Goal: Book appointment/travel/reservation

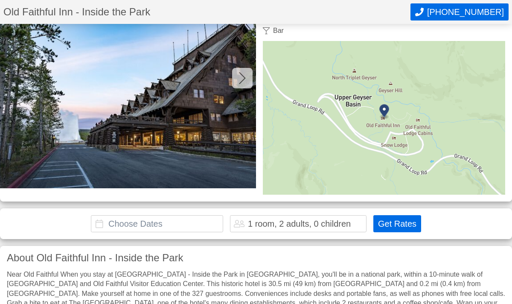
scroll to position [71, 0]
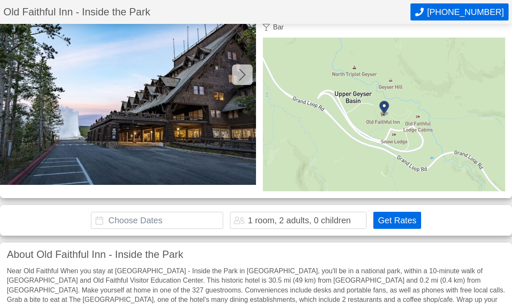
click at [122, 220] on input "text" at bounding box center [157, 220] width 132 height 17
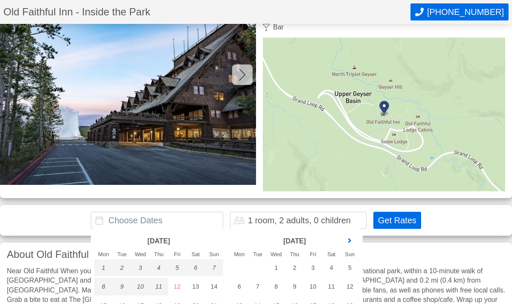
click at [348, 239] on link "next month" at bounding box center [349, 240] width 13 height 13
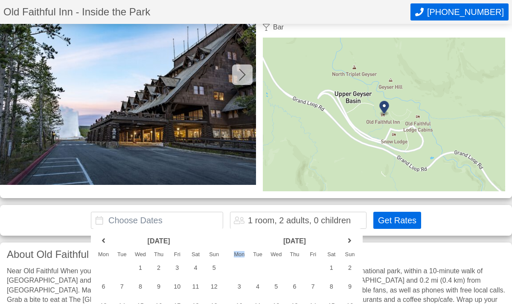
click at [348, 239] on link "next month" at bounding box center [349, 240] width 13 height 13
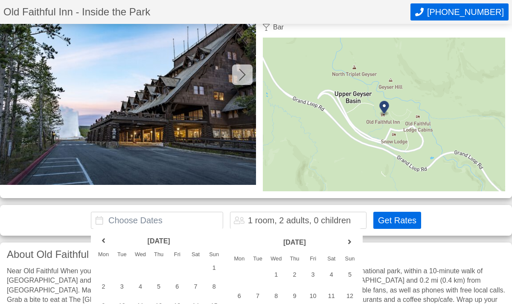
click at [348, 239] on link "next month" at bounding box center [349, 242] width 13 height 13
click at [348, 239] on link "next month" at bounding box center [349, 240] width 13 height 13
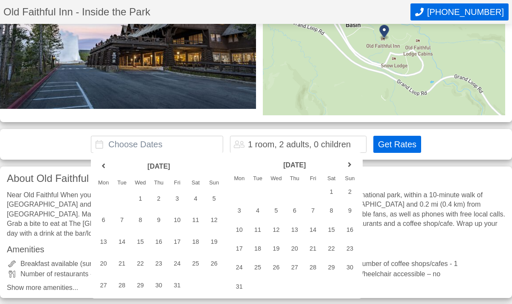
scroll to position [148, 0]
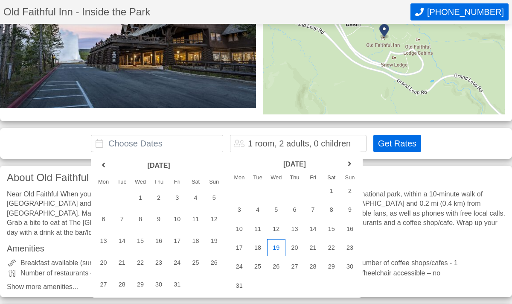
click at [278, 246] on div "19" at bounding box center [276, 247] width 18 height 17
type input "[DATE] - [DATE]"
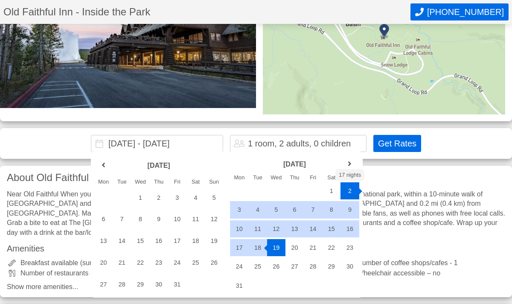
click at [403, 141] on button "Get Rates" at bounding box center [397, 143] width 48 height 17
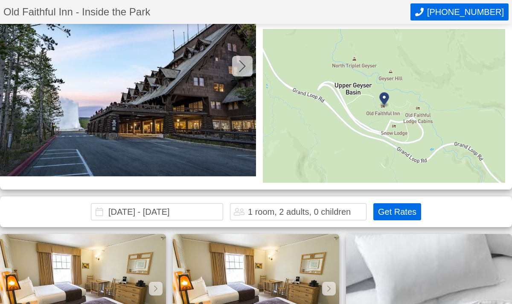
scroll to position [62, 0]
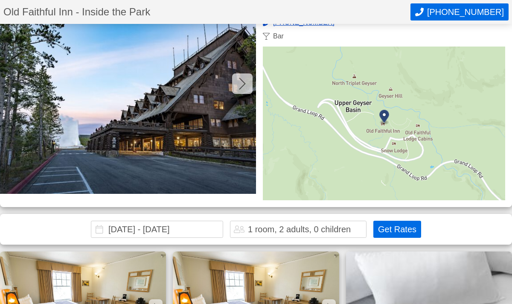
click at [242, 84] on icon at bounding box center [242, 84] width 7 height 14
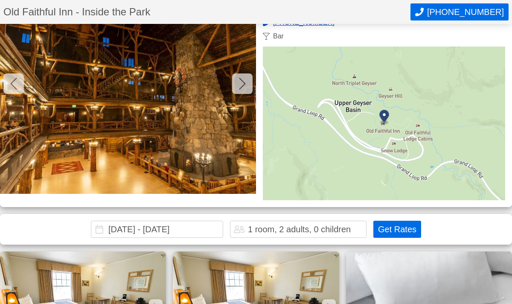
click at [242, 84] on icon at bounding box center [242, 84] width 7 height 14
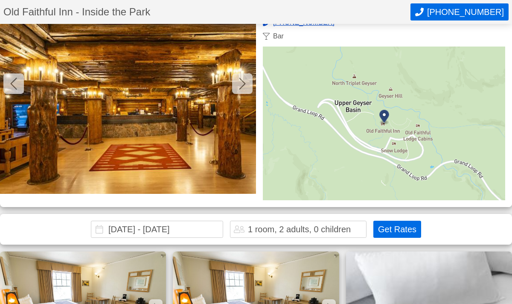
click at [242, 84] on icon at bounding box center [242, 84] width 7 height 14
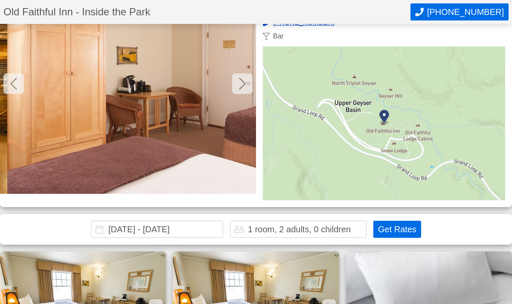
scroll to position [0, 768]
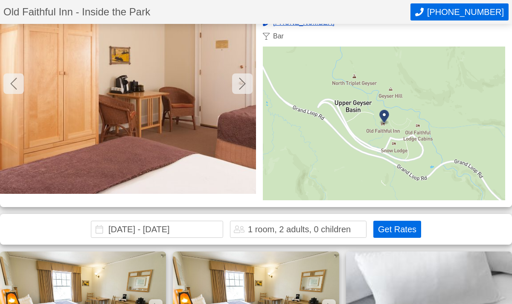
click at [242, 84] on icon at bounding box center [242, 84] width 7 height 14
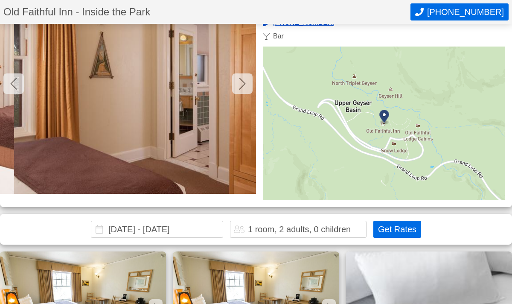
scroll to position [0, 1023]
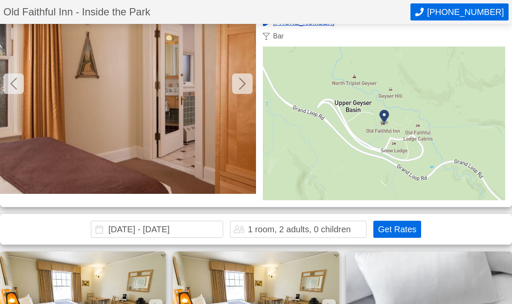
click at [241, 85] on icon at bounding box center [242, 84] width 7 height 14
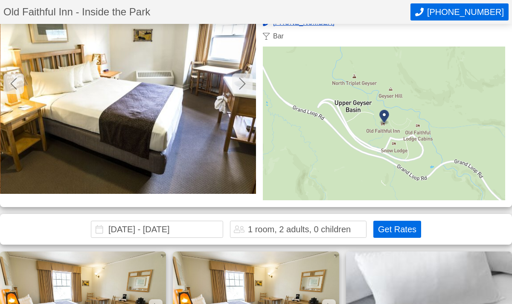
scroll to position [0, 1279]
click at [241, 85] on icon at bounding box center [242, 84] width 7 height 14
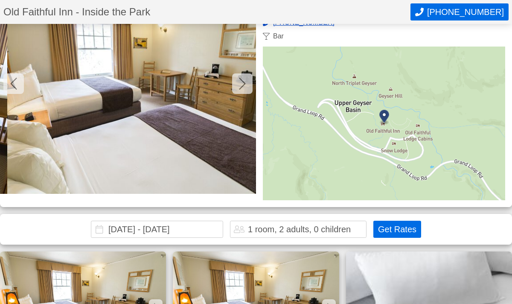
scroll to position [0, 1535]
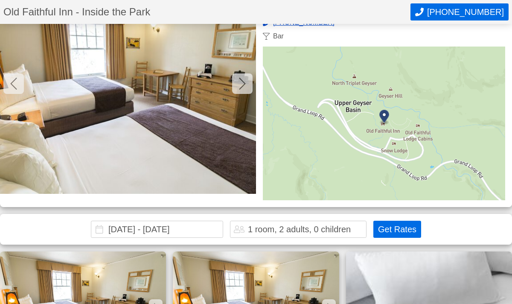
click at [241, 85] on icon at bounding box center [242, 84] width 7 height 14
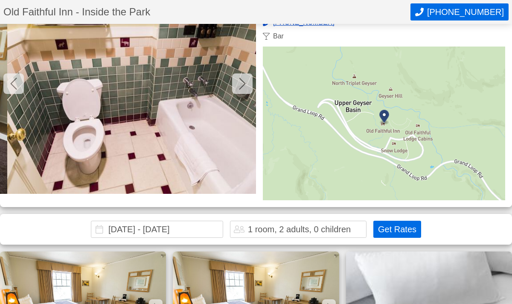
scroll to position [0, 1791]
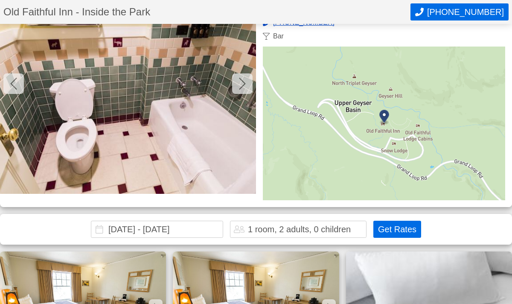
click at [241, 85] on icon at bounding box center [242, 84] width 7 height 14
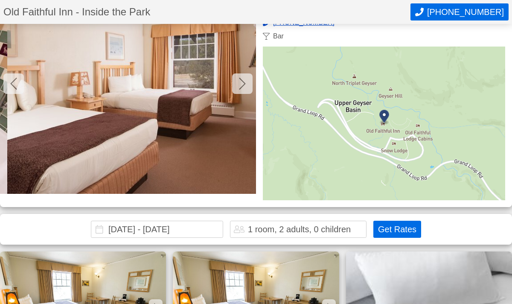
scroll to position [0, 2047]
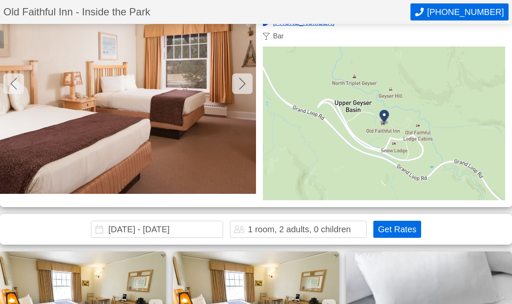
click at [241, 85] on icon at bounding box center [242, 84] width 7 height 14
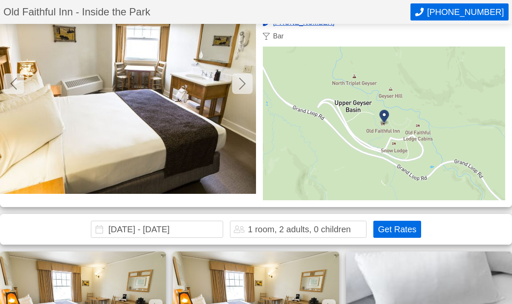
click at [241, 85] on icon at bounding box center [242, 84] width 7 height 14
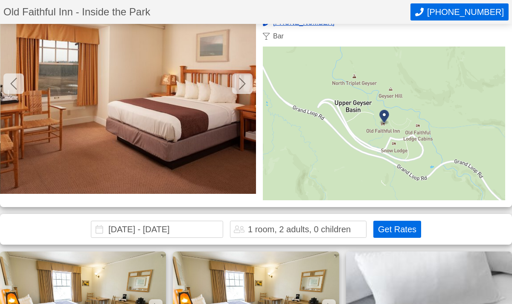
scroll to position [0, 2559]
click at [241, 85] on icon at bounding box center [242, 84] width 7 height 14
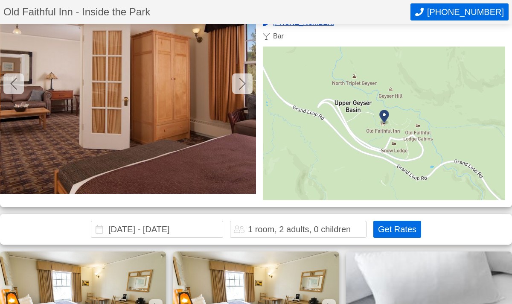
scroll to position [0, 2814]
click at [241, 85] on icon at bounding box center [242, 84] width 7 height 14
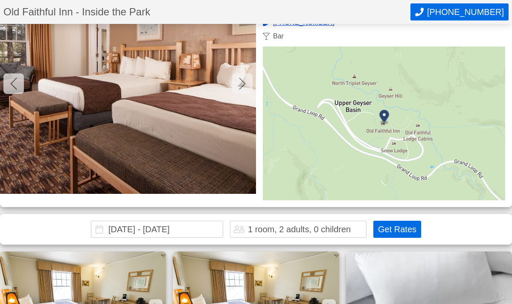
click at [241, 85] on icon at bounding box center [242, 84] width 7 height 14
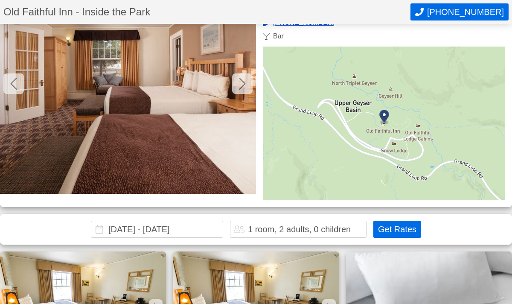
click at [241, 85] on icon at bounding box center [242, 84] width 7 height 14
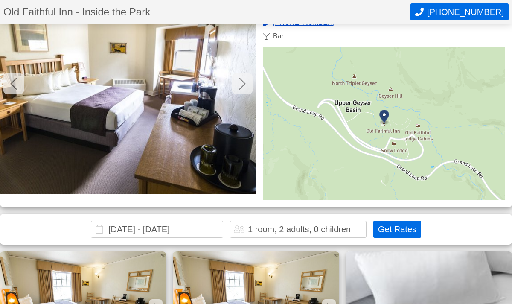
click at [241, 85] on icon at bounding box center [242, 84] width 7 height 14
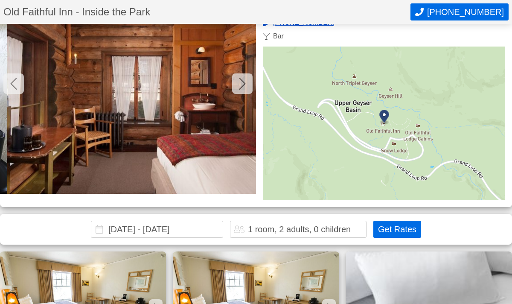
scroll to position [0, 3838]
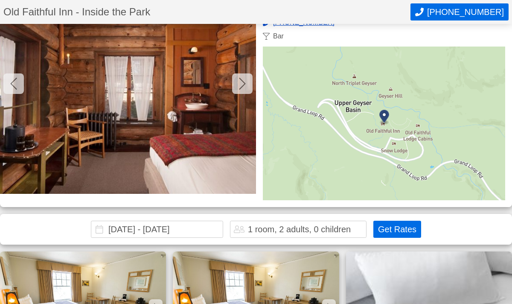
click at [183, 123] on img at bounding box center [128, 86] width 256 height 213
click at [239, 85] on icon at bounding box center [242, 84] width 7 height 14
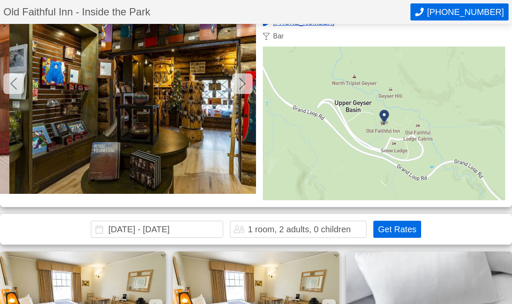
scroll to position [0, 4094]
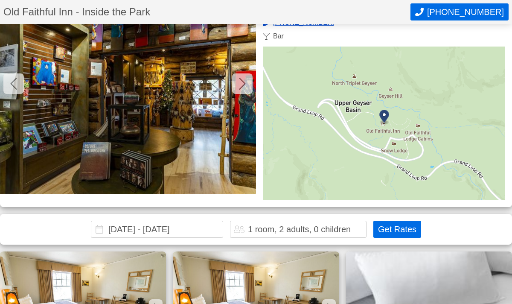
click at [242, 80] on icon at bounding box center [242, 84] width 7 height 14
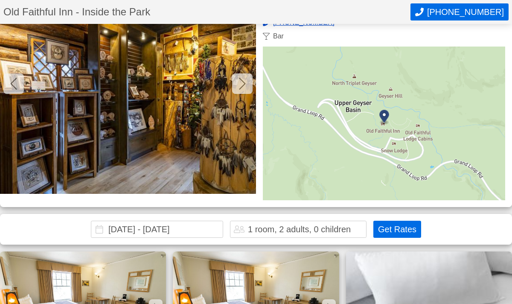
click at [242, 79] on icon at bounding box center [242, 84] width 7 height 14
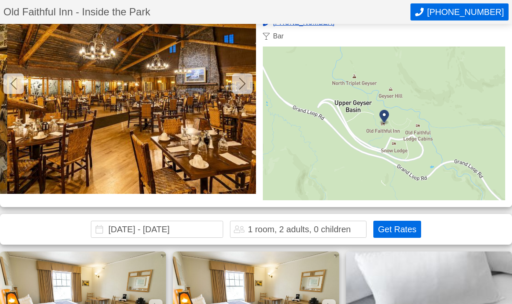
scroll to position [0, 4605]
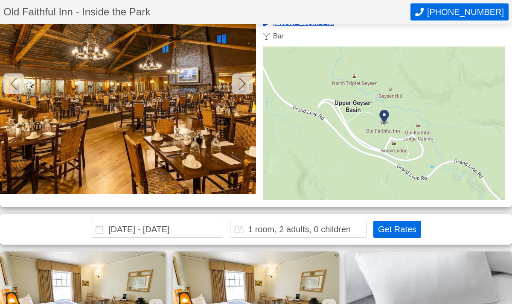
click at [242, 79] on icon at bounding box center [242, 84] width 7 height 14
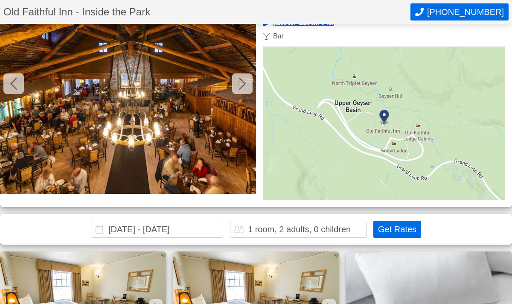
click at [242, 79] on icon at bounding box center [242, 84] width 7 height 14
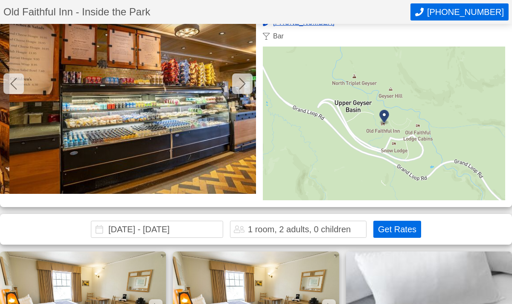
scroll to position [0, 5117]
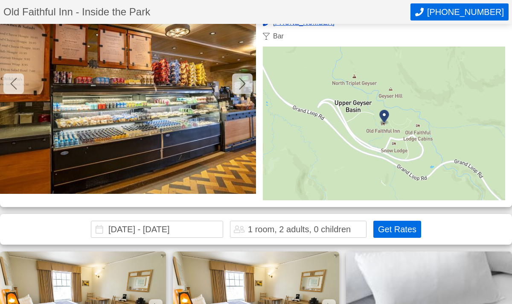
click at [242, 79] on icon at bounding box center [242, 84] width 7 height 14
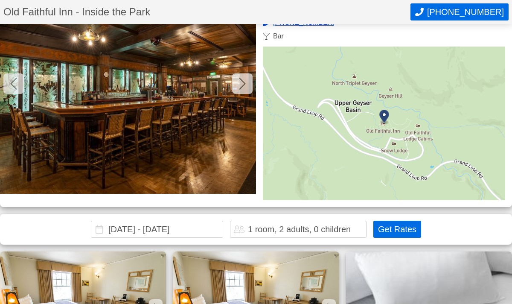
click at [242, 79] on icon at bounding box center [242, 84] width 7 height 14
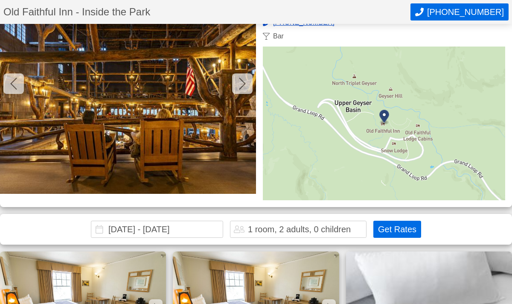
click at [242, 79] on icon at bounding box center [242, 84] width 7 height 14
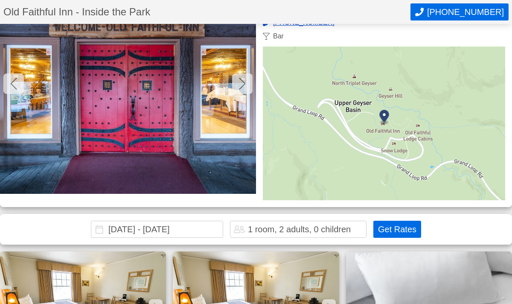
click at [242, 79] on icon at bounding box center [242, 84] width 7 height 14
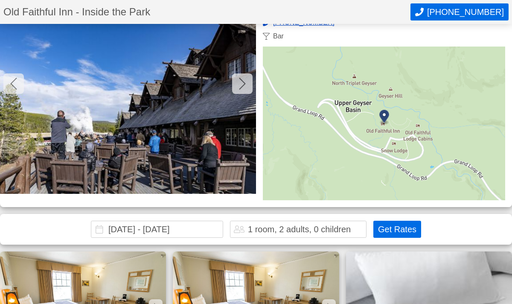
click at [242, 79] on icon at bounding box center [242, 84] width 7 height 14
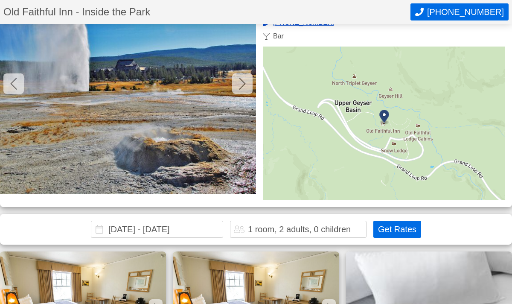
click at [242, 79] on icon at bounding box center [242, 84] width 7 height 14
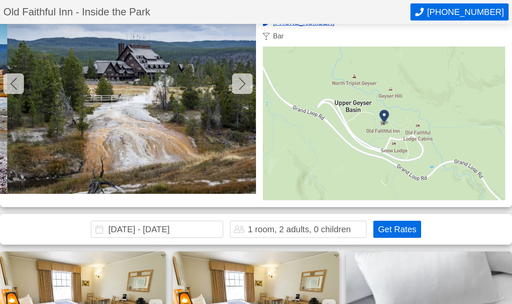
scroll to position [0, 6652]
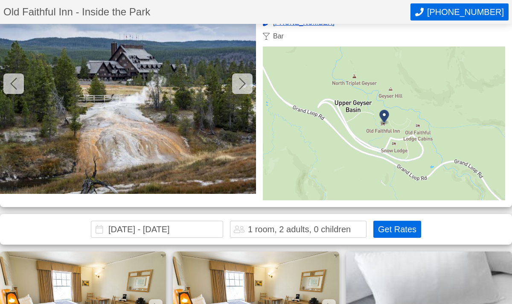
click at [242, 79] on icon at bounding box center [242, 84] width 7 height 14
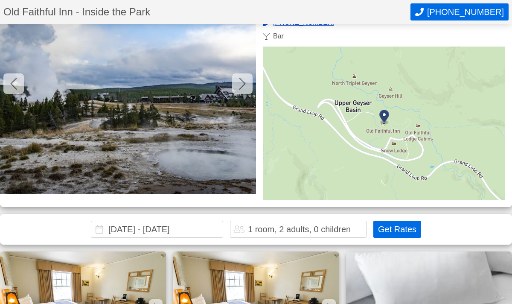
click at [242, 79] on icon at bounding box center [242, 84] width 7 height 14
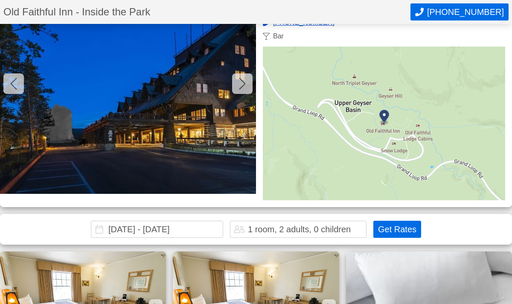
click at [242, 79] on icon at bounding box center [242, 84] width 7 height 14
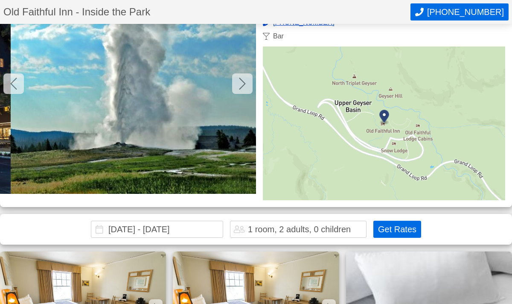
scroll to position [0, 7420]
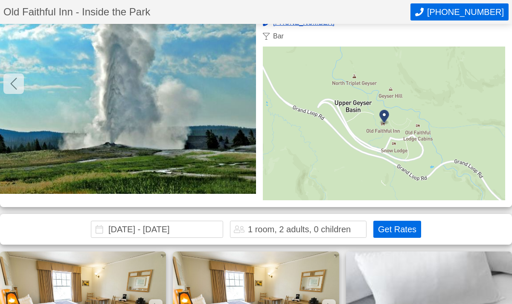
click at [242, 79] on img at bounding box center [128, 86] width 256 height 213
